Goal: Check status: Check status

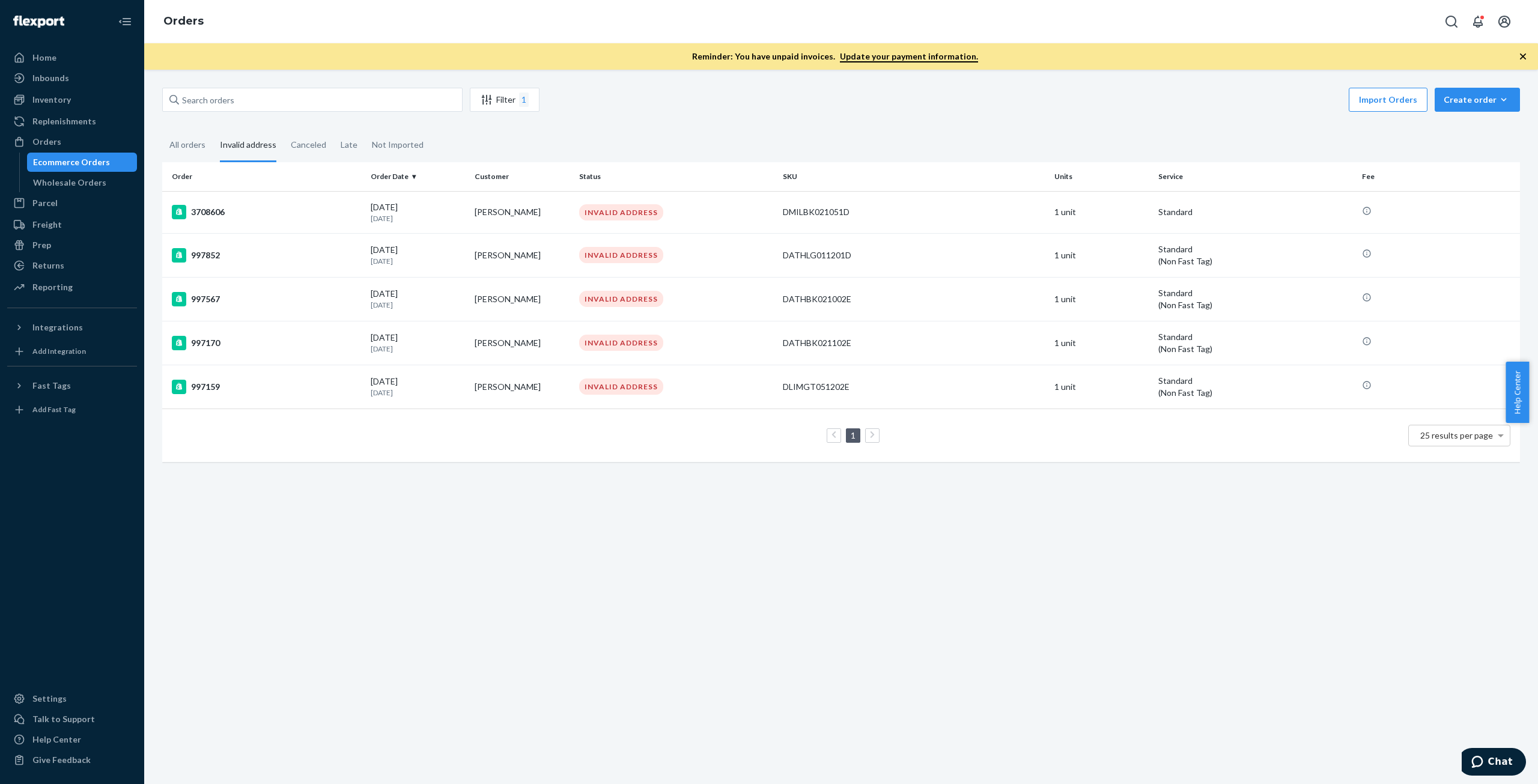
click at [189, 148] on div "All orders" at bounding box center [187, 144] width 36 height 31
click at [162, 129] on input "All orders" at bounding box center [162, 129] width 0 height 0
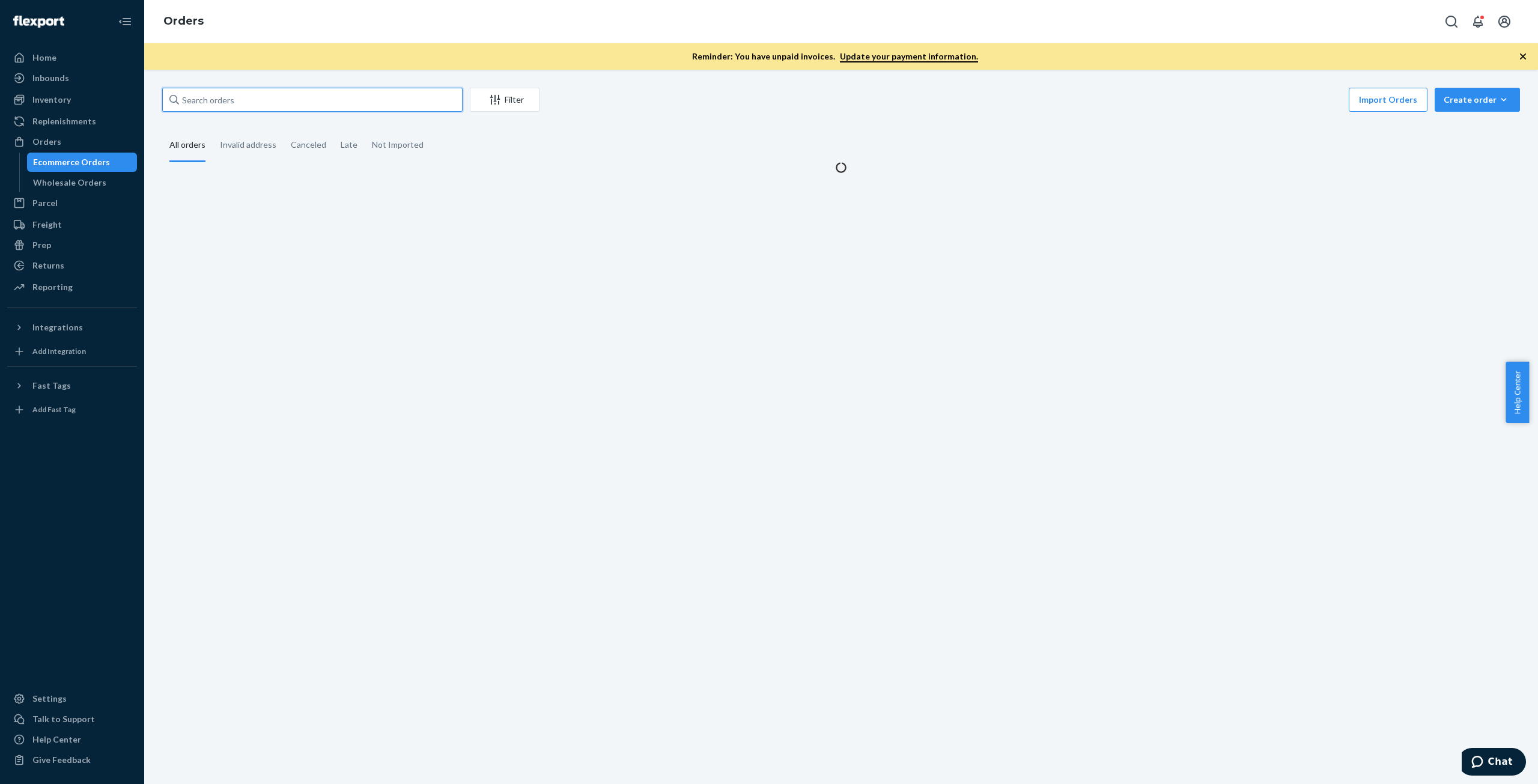
click at [206, 99] on input "text" at bounding box center [313, 100] width 301 height 24
paste input "3695922"
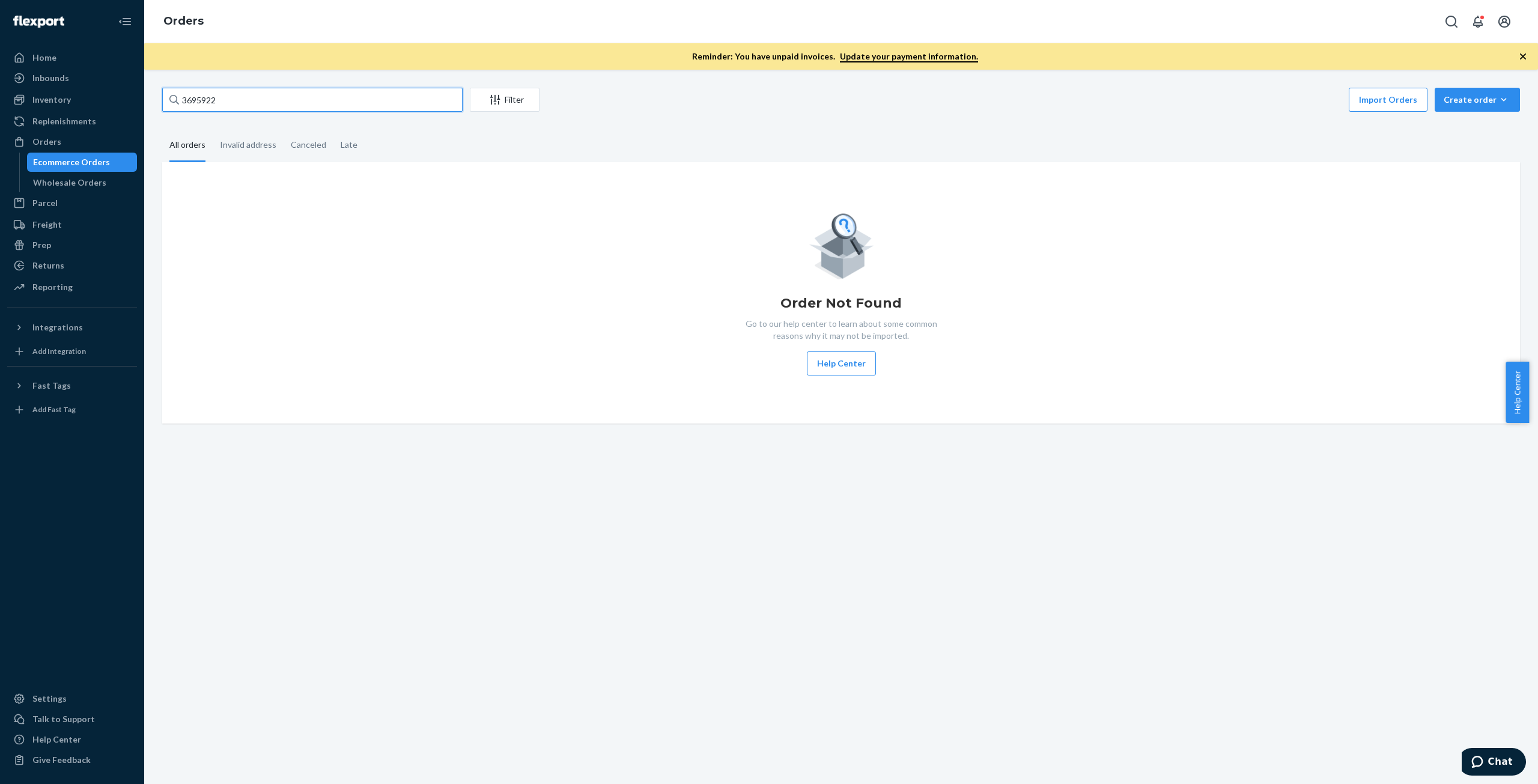
click at [255, 103] on input "3695922" at bounding box center [313, 100] width 301 height 24
type input "3695922"
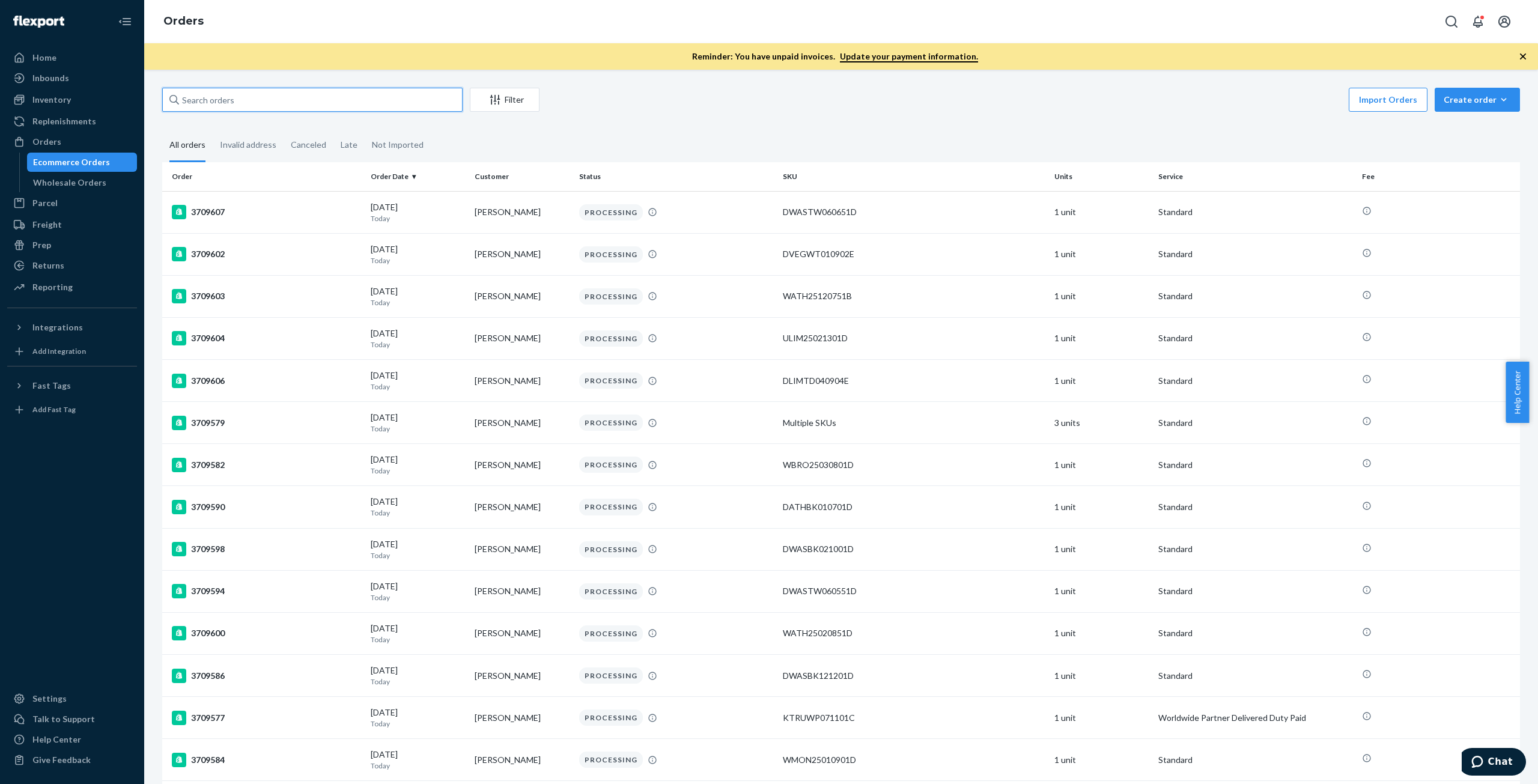
click at [236, 99] on input "text" at bounding box center [313, 100] width 301 height 24
paste input "3695922"
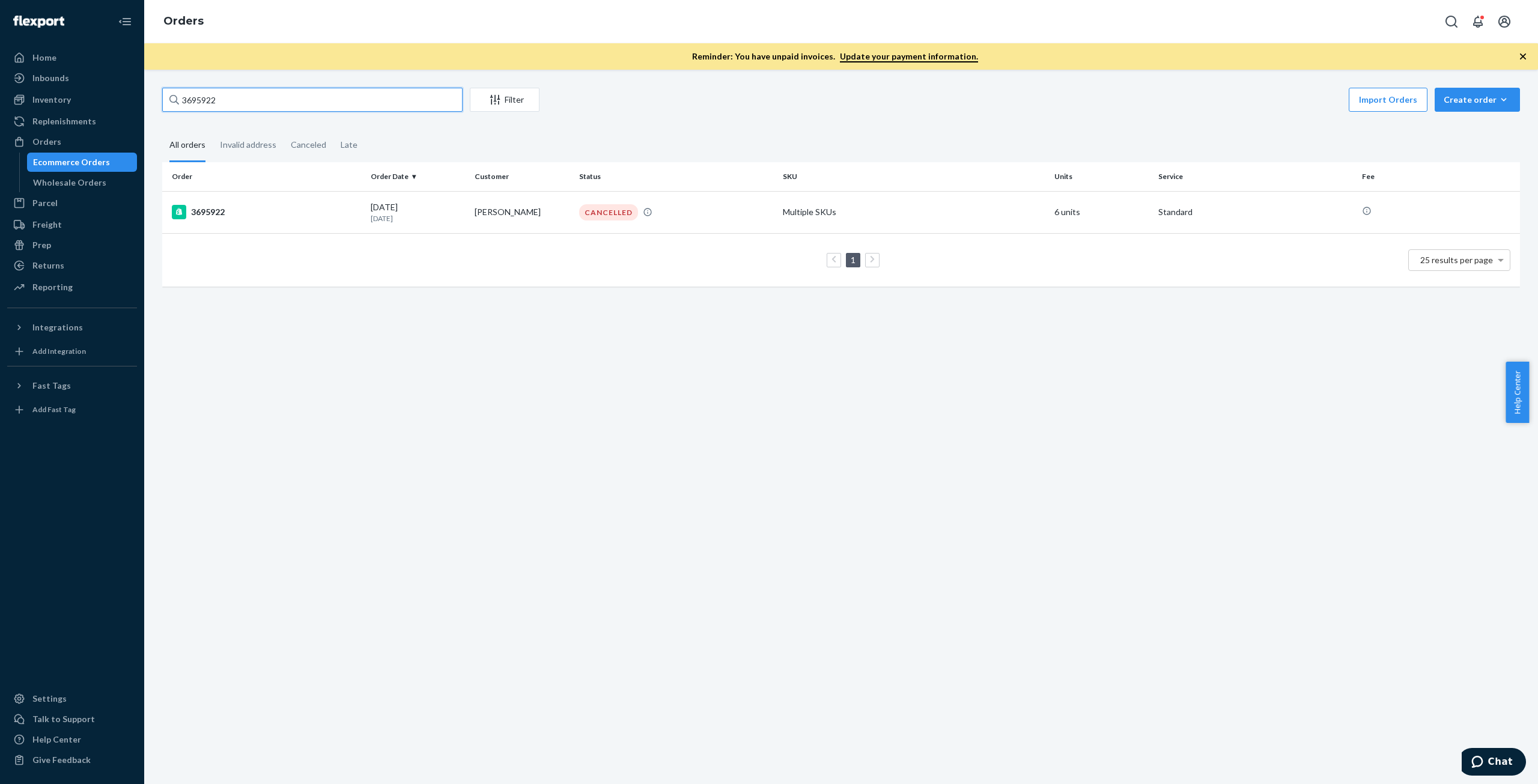
type input "3695922"
click at [259, 203] on td "3695922" at bounding box center [264, 212] width 204 height 42
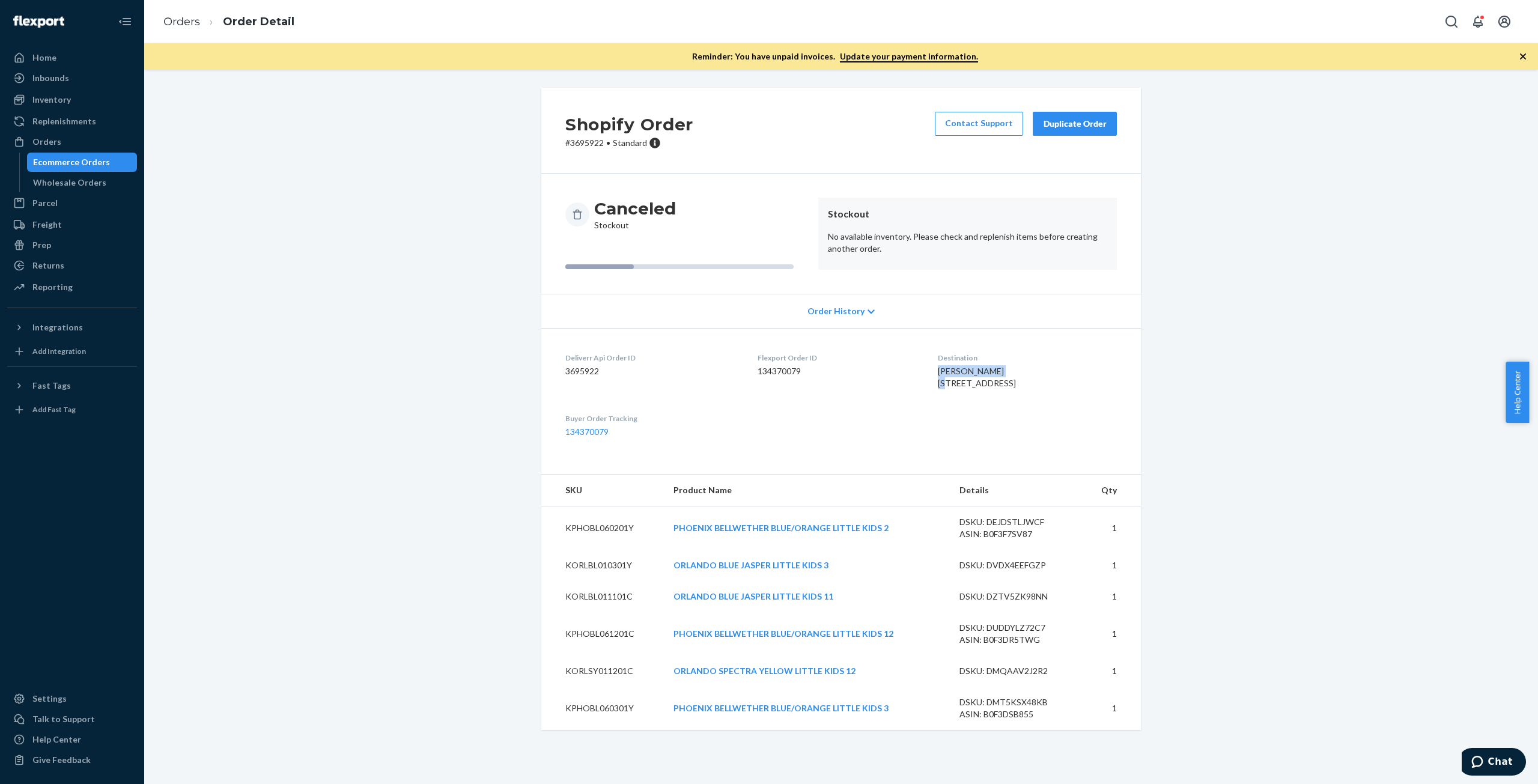
drag, startPoint x: 991, startPoint y: 367, endPoint x: 922, endPoint y: 374, distance: 69.4
click at [922, 374] on dl "Deliverr Api Order ID 3695922 Flexport Order ID 134370079 Destination Julia Lap…" at bounding box center [841, 394] width 600 height 134
copy span "Julia Lapitskaya"
drag, startPoint x: 60, startPoint y: 147, endPoint x: 107, endPoint y: 131, distance: 49.6
click at [60, 147] on div "Orders" at bounding box center [72, 142] width 128 height 17
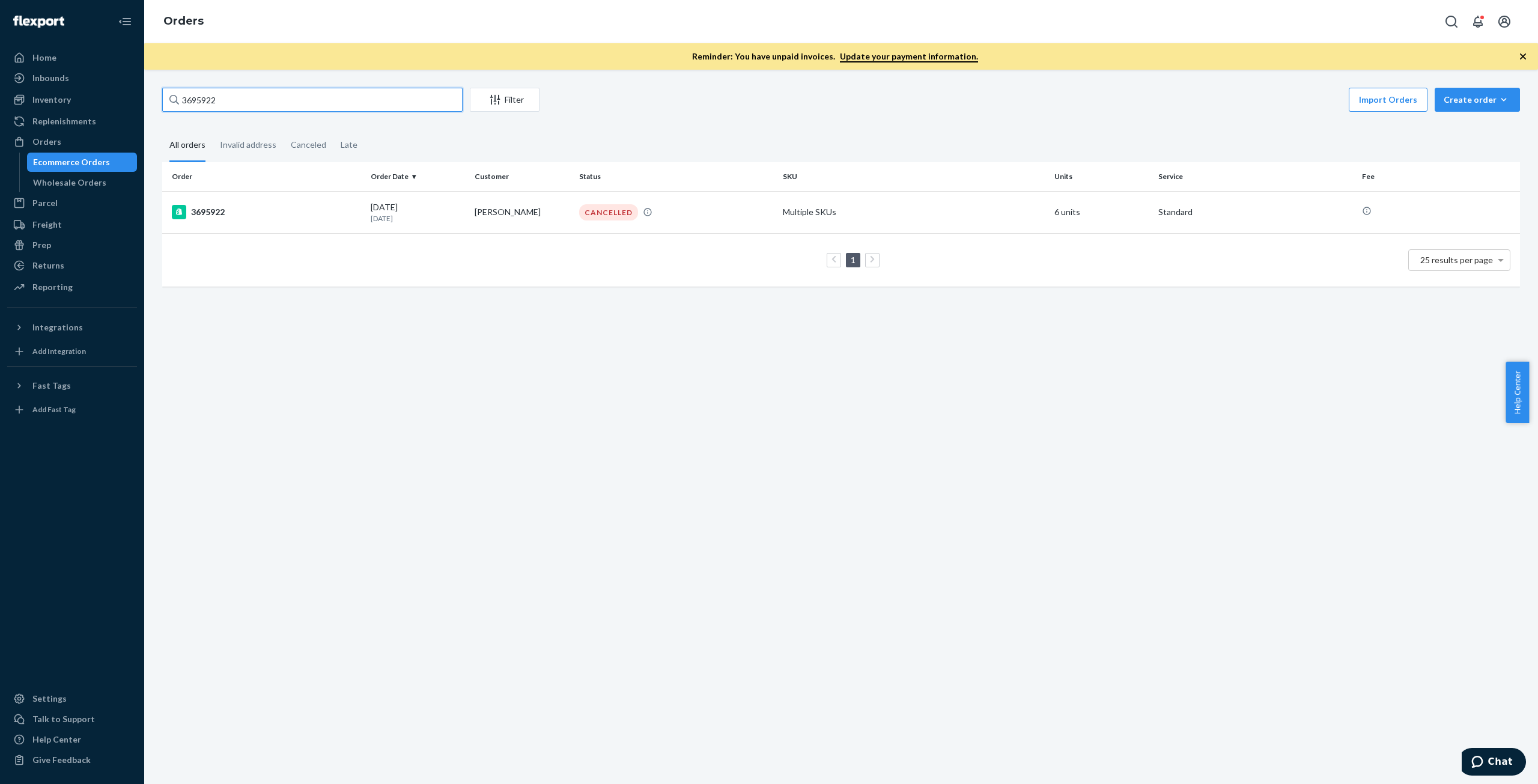
paste input "Julia Lapitskaya"
drag, startPoint x: 245, startPoint y: 101, endPoint x: 128, endPoint y: 103, distance: 117.0
click at [128, 103] on div "Home Inbounds Shipping Plans Problems Inventory Products Replenishments Orders …" at bounding box center [769, 392] width 1538 height 784
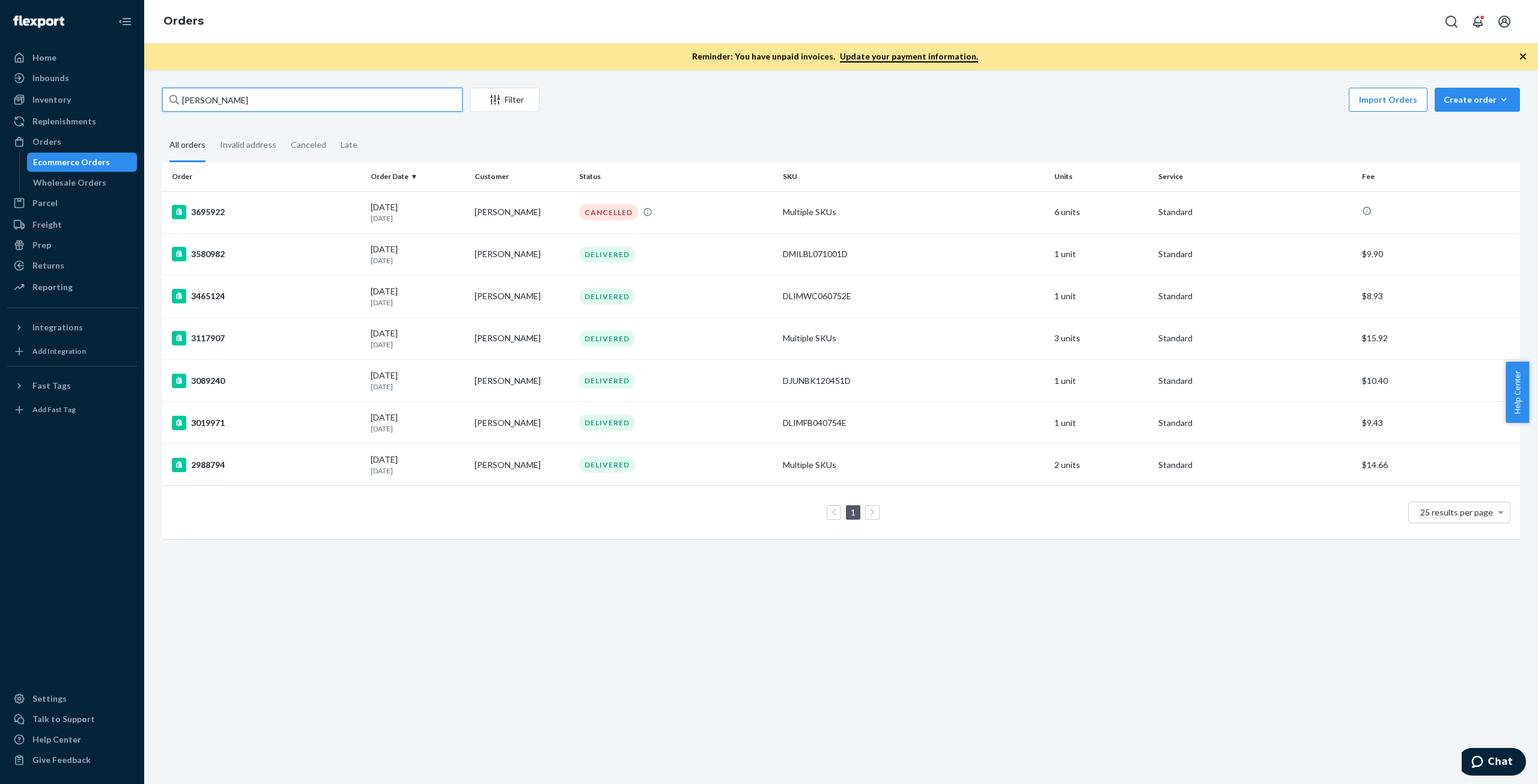
type input "Julia Lapitskaya"
click at [312, 206] on div "3695922" at bounding box center [266, 211] width 189 height 14
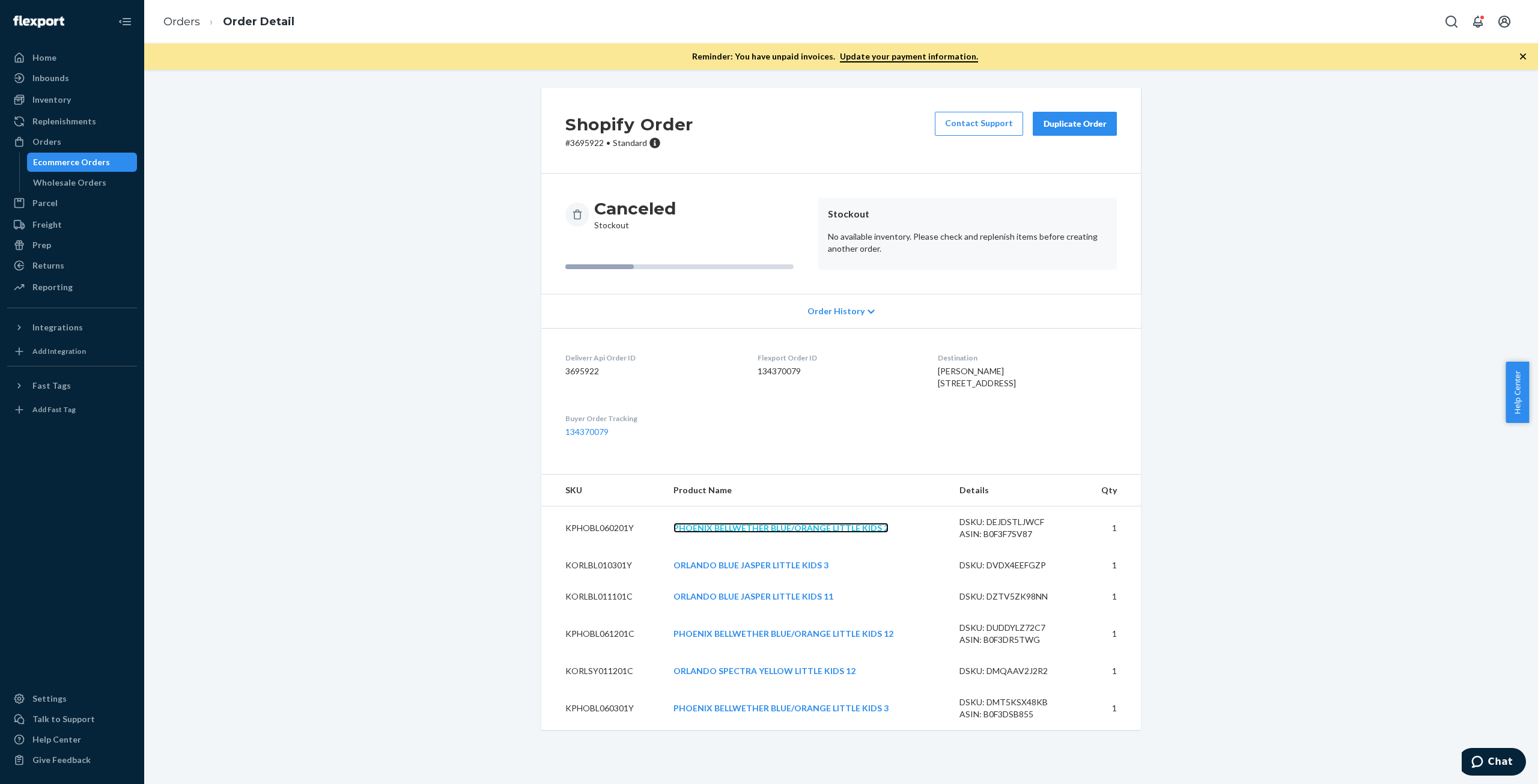
click at [754, 532] on link "PHOENIX BELLWETHER BLUE/ORANGE LITTLE KIDS 2" at bounding box center [780, 528] width 215 height 11
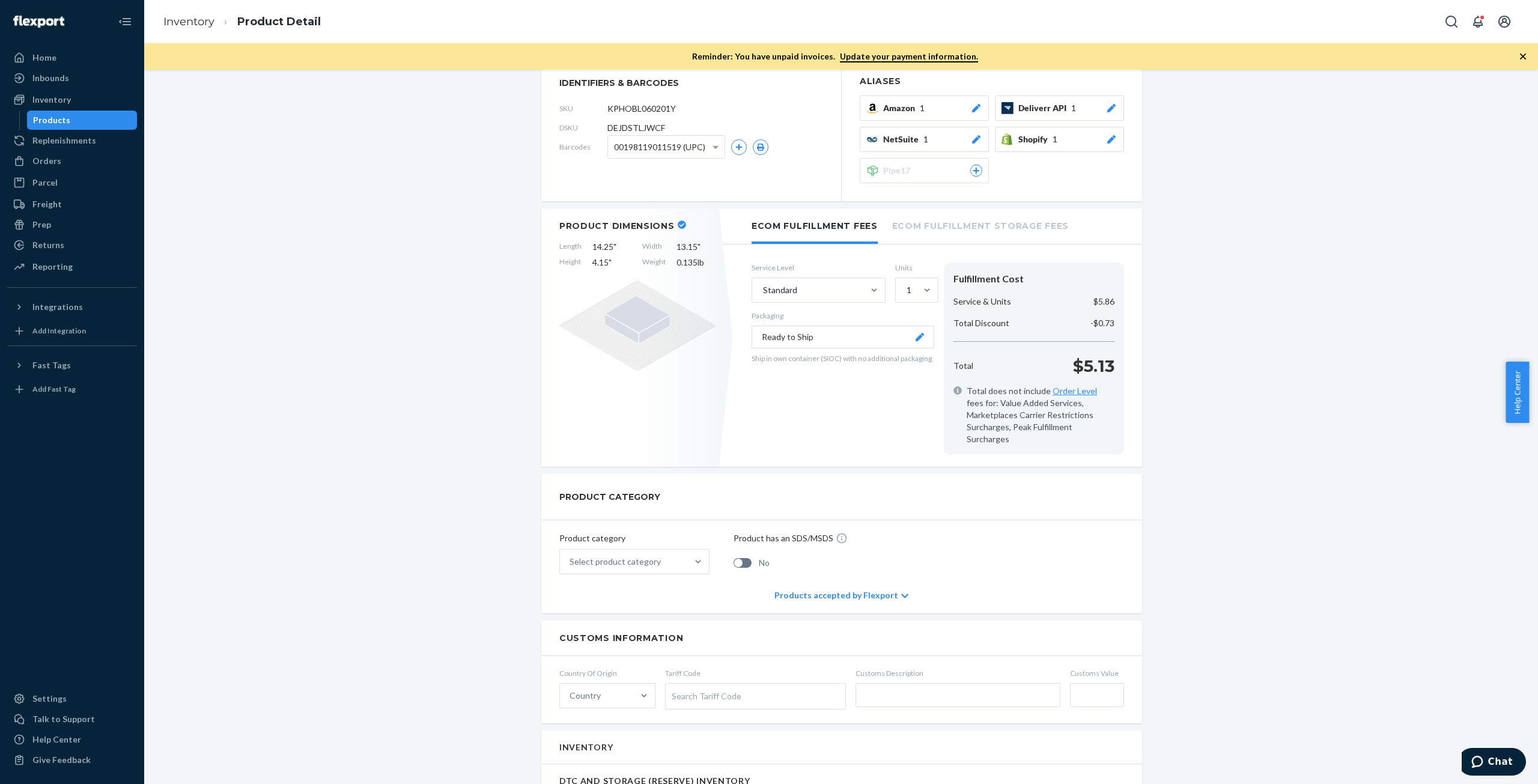
scroll to position [421, 0]
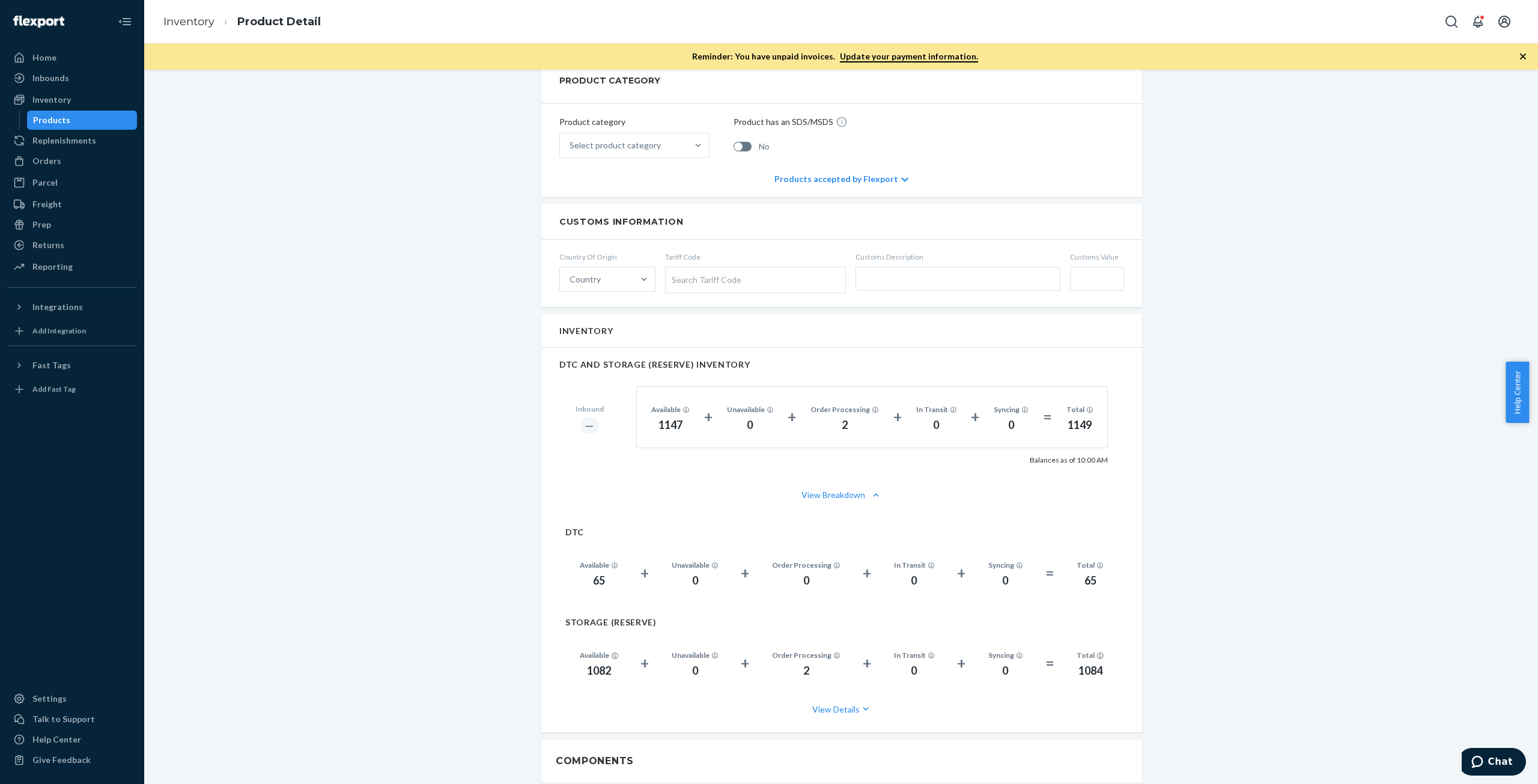
scroll to position [600, 0]
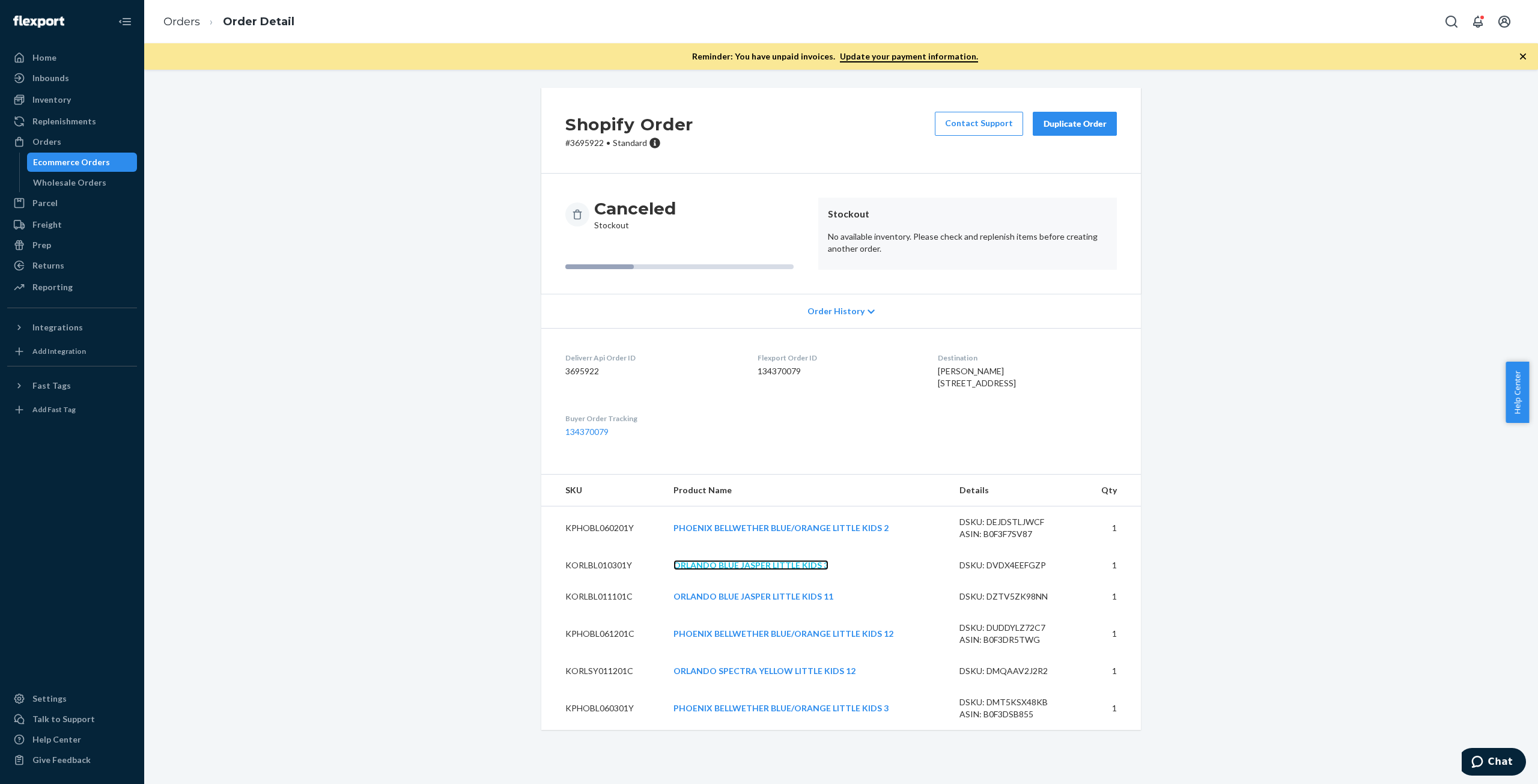
click at [770, 570] on link "ORLANDO BLUE JASPER LITTLE KIDS 3" at bounding box center [750, 565] width 155 height 11
click at [780, 601] on link "ORLANDO BLUE JASPER LITTLE KIDS 11" at bounding box center [753, 596] width 160 height 11
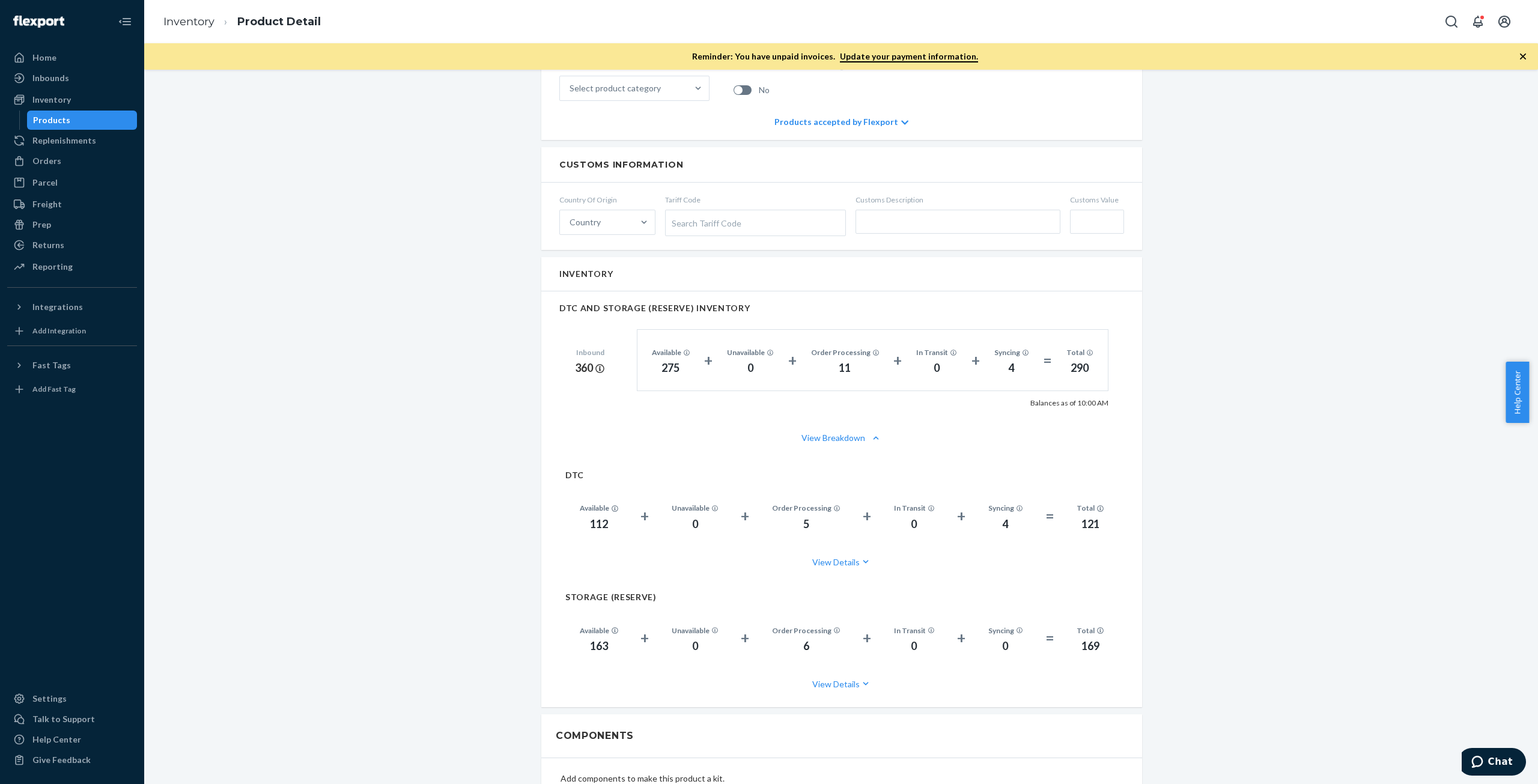
scroll to position [721, 0]
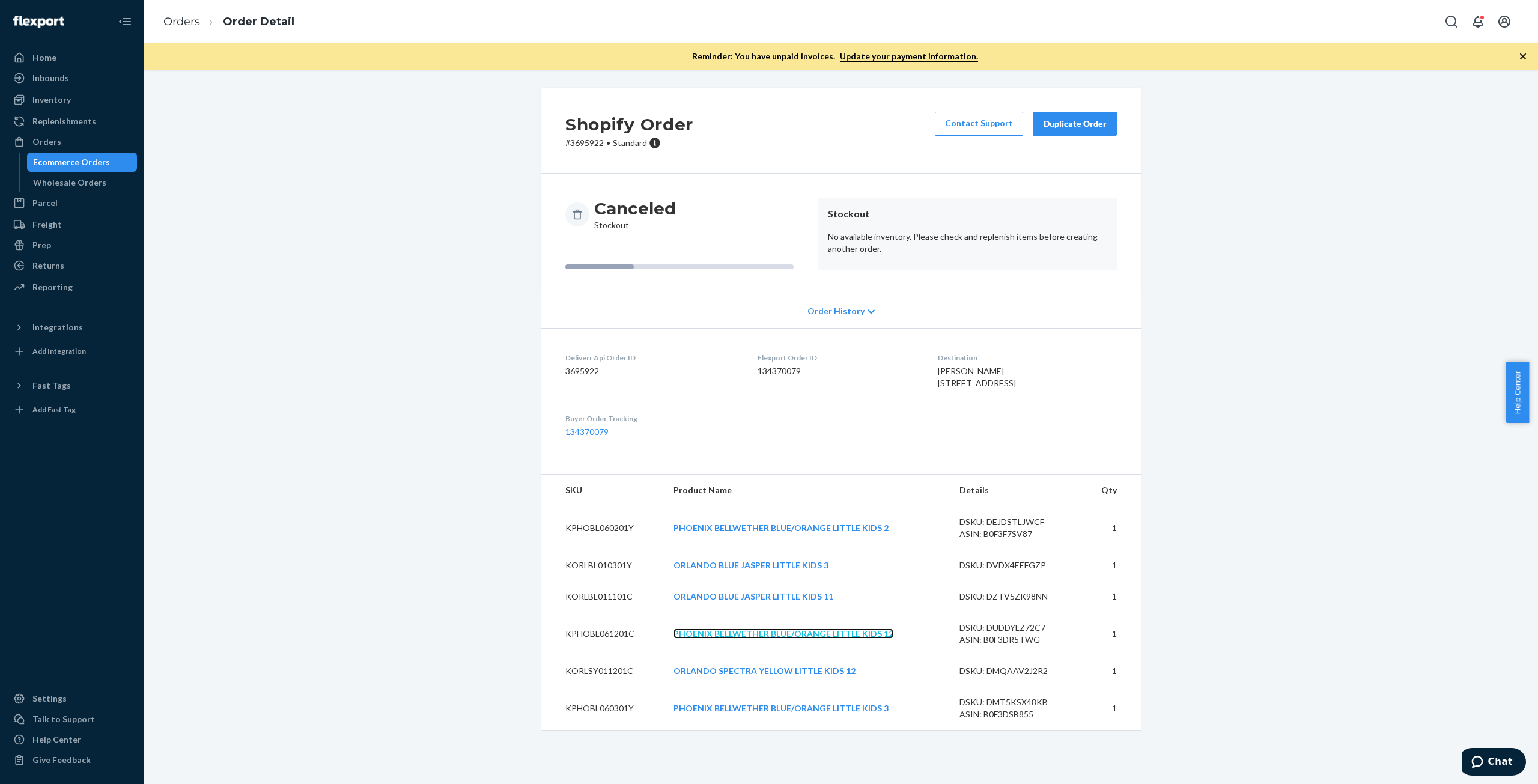
click at [754, 638] on link "PHOENIX BELLWETHER BLUE/ORANGE LITTLE KIDS 12" at bounding box center [783, 634] width 220 height 11
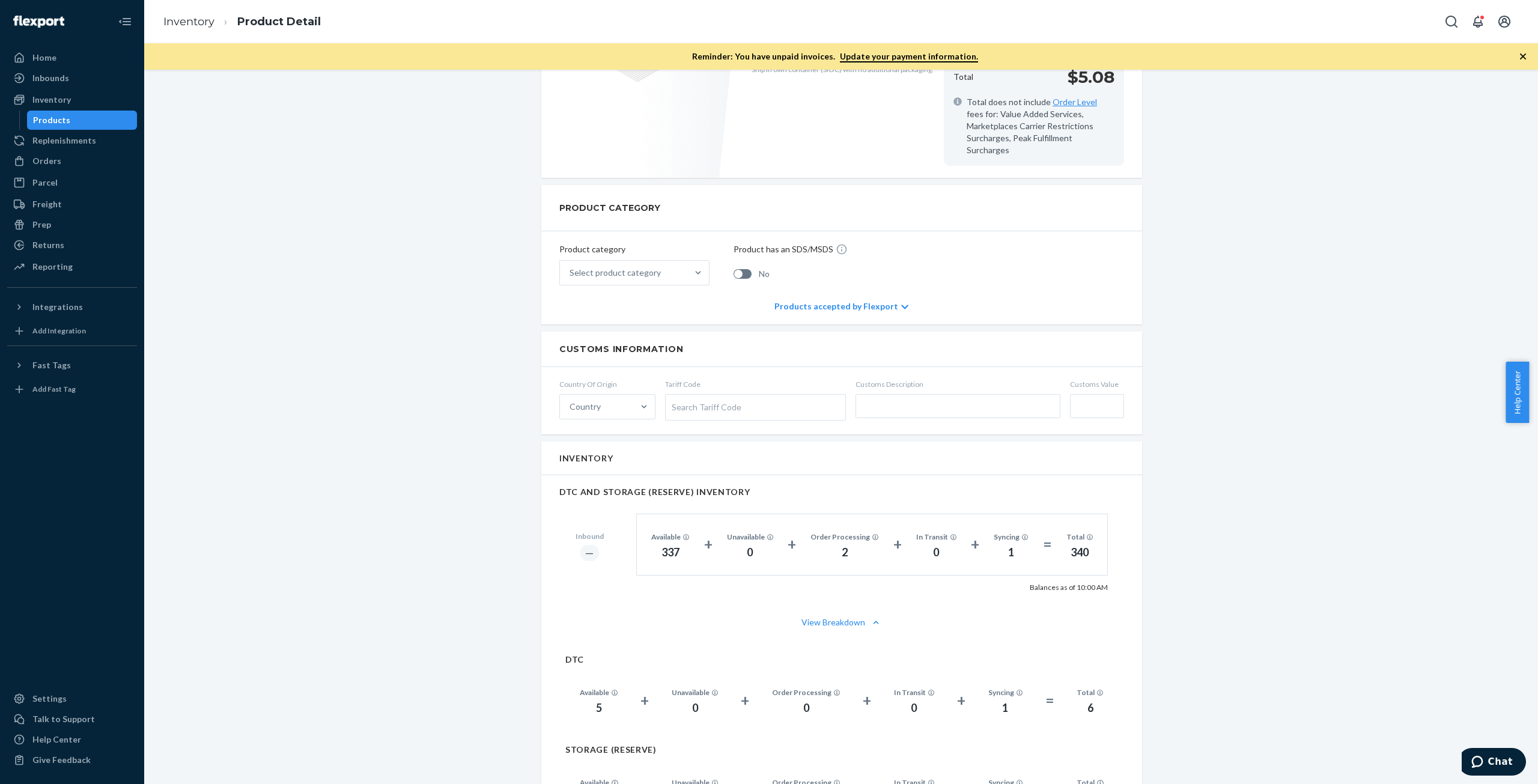
scroll to position [480, 0]
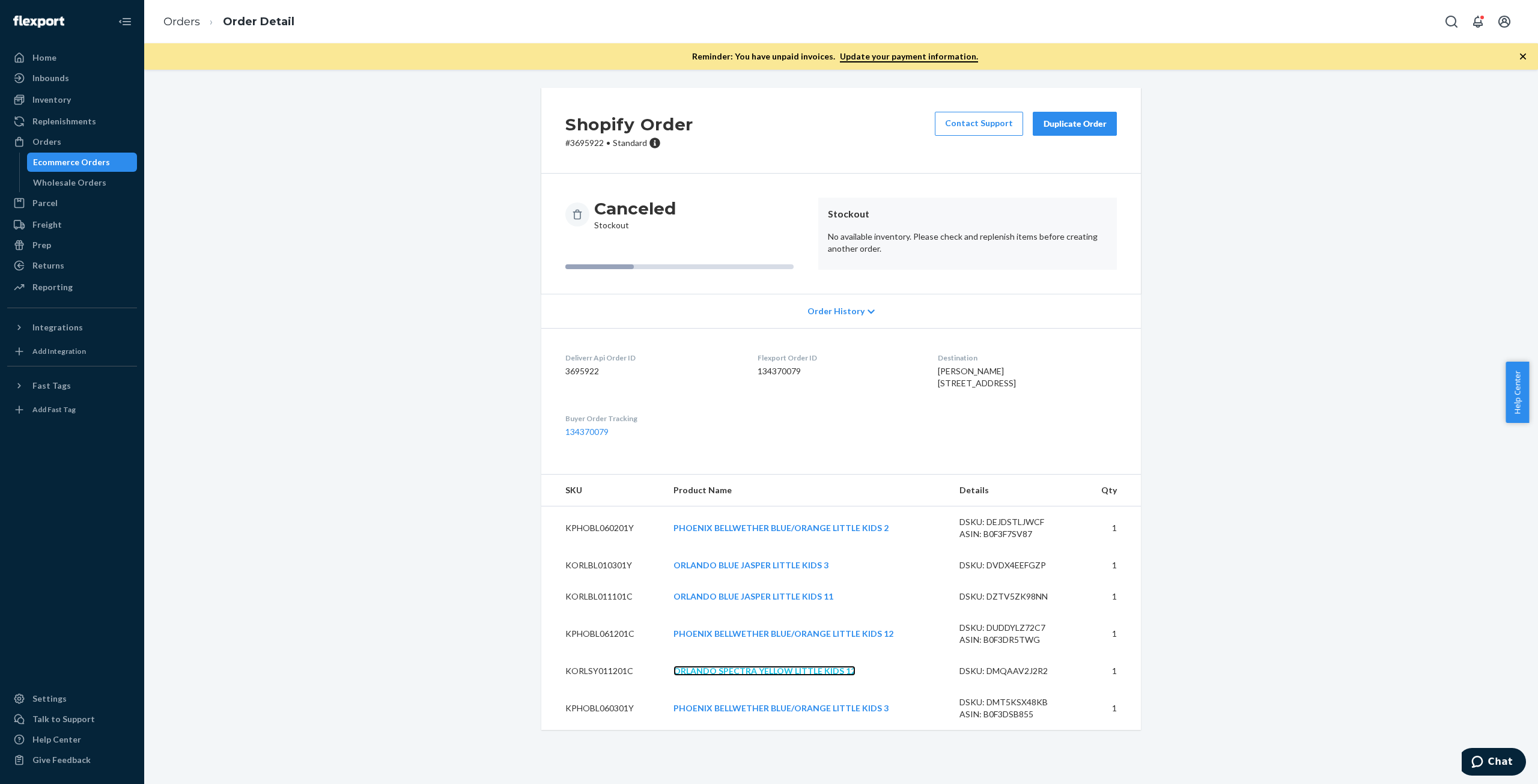
click at [784, 676] on link "ORLANDO SPECTRA YELLOW LITTLE KIDS 12" at bounding box center [764, 671] width 182 height 11
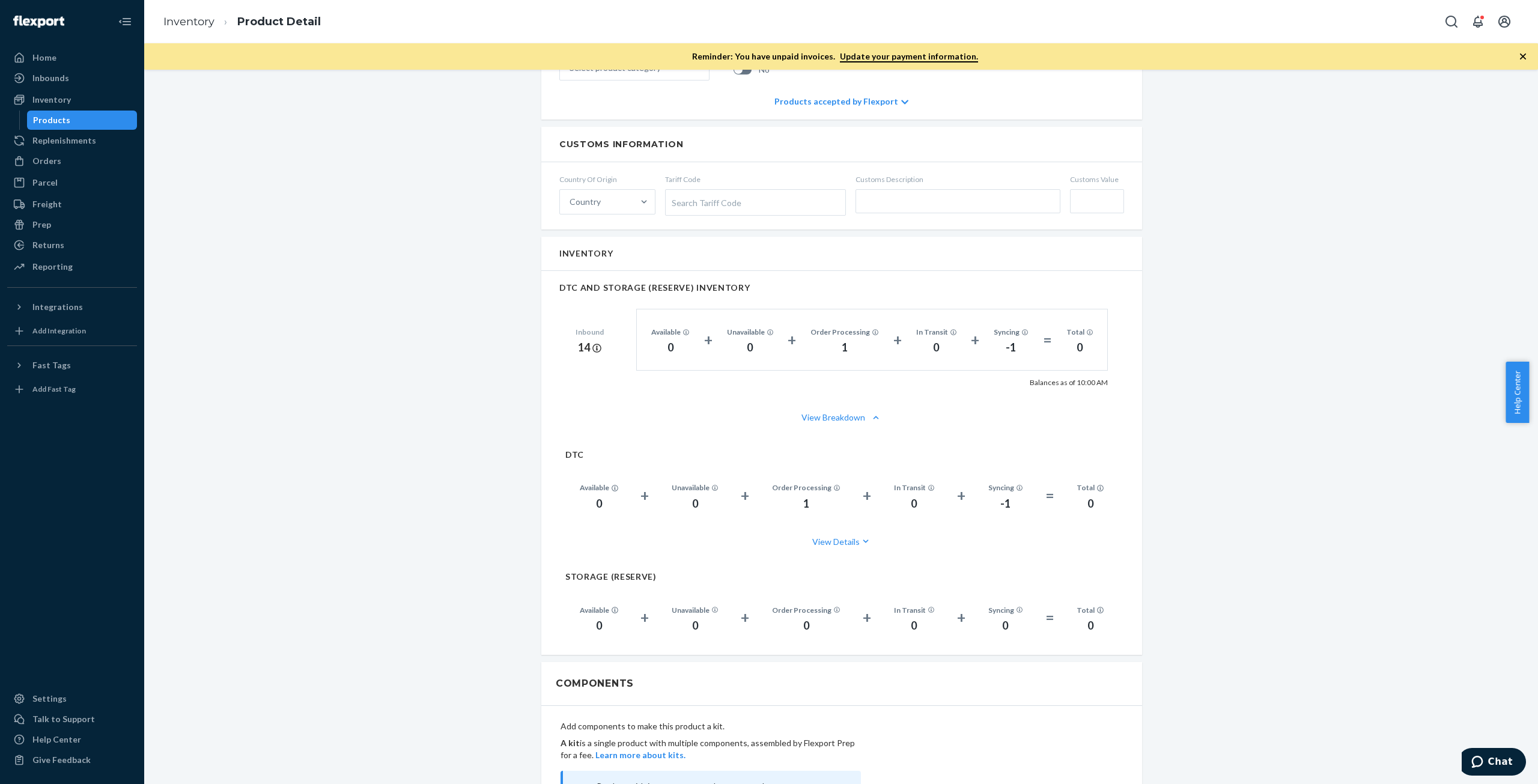
scroll to position [721, 0]
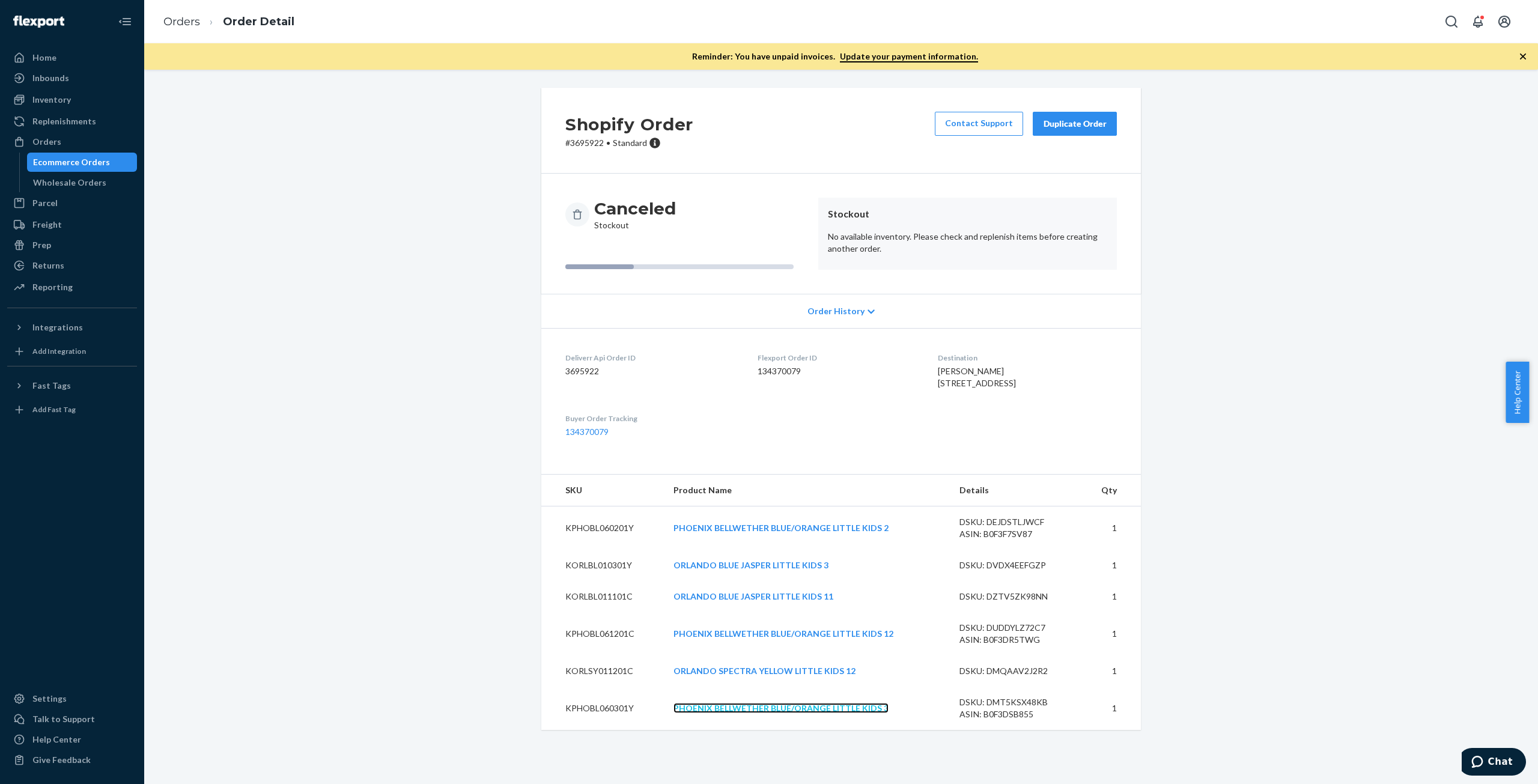
click at [732, 713] on link "PHOENIX BELLWETHER BLUE/ORANGE LITTLE KIDS 3" at bounding box center [780, 708] width 215 height 11
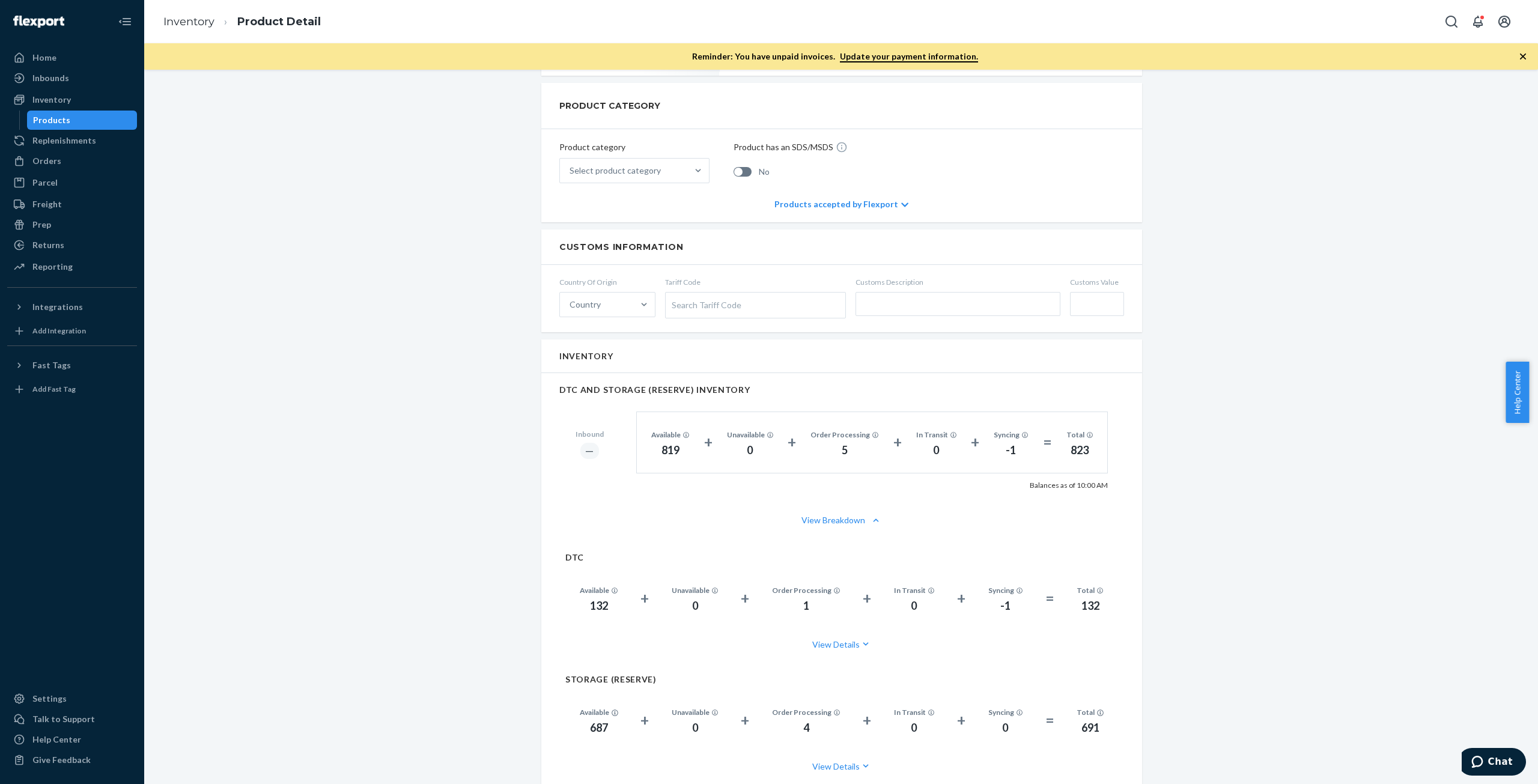
scroll to position [600, 0]
